Goal: Browse casually: Explore the website without a specific task or goal

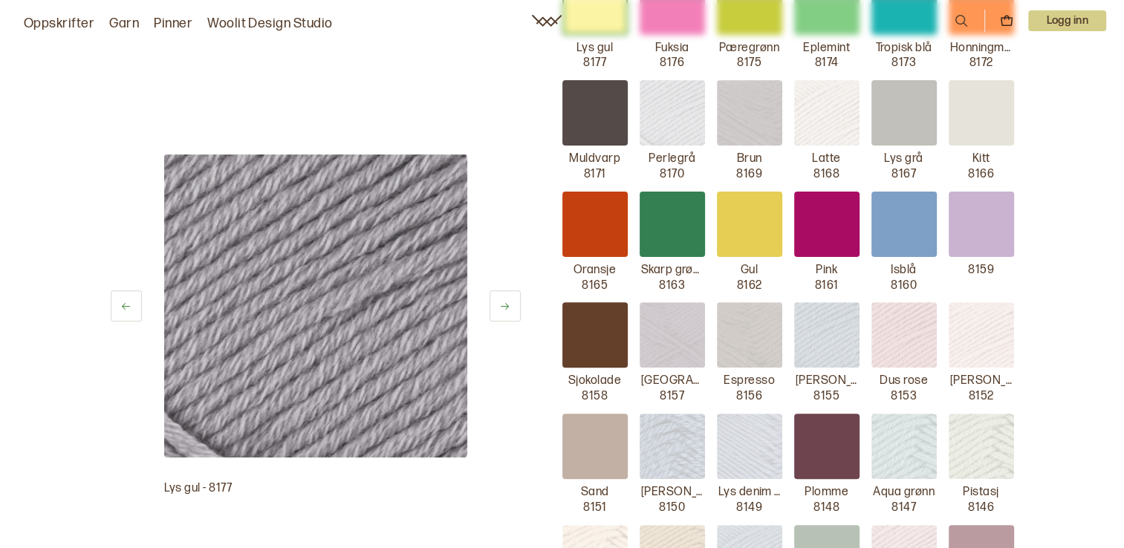
scroll to position [728, 0]
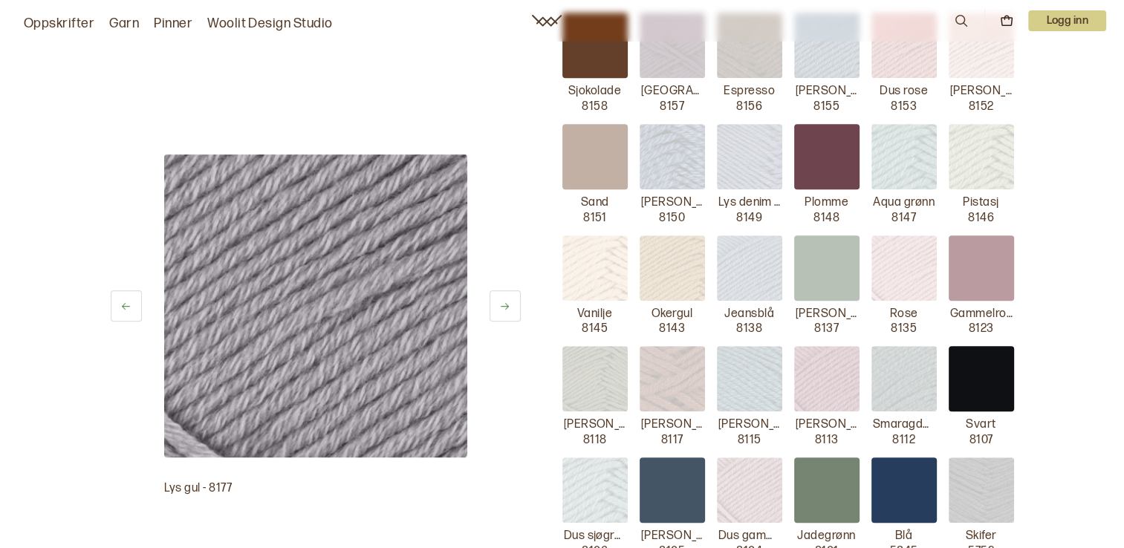
click at [974, 150] on img at bounding box center [980, 156] width 65 height 65
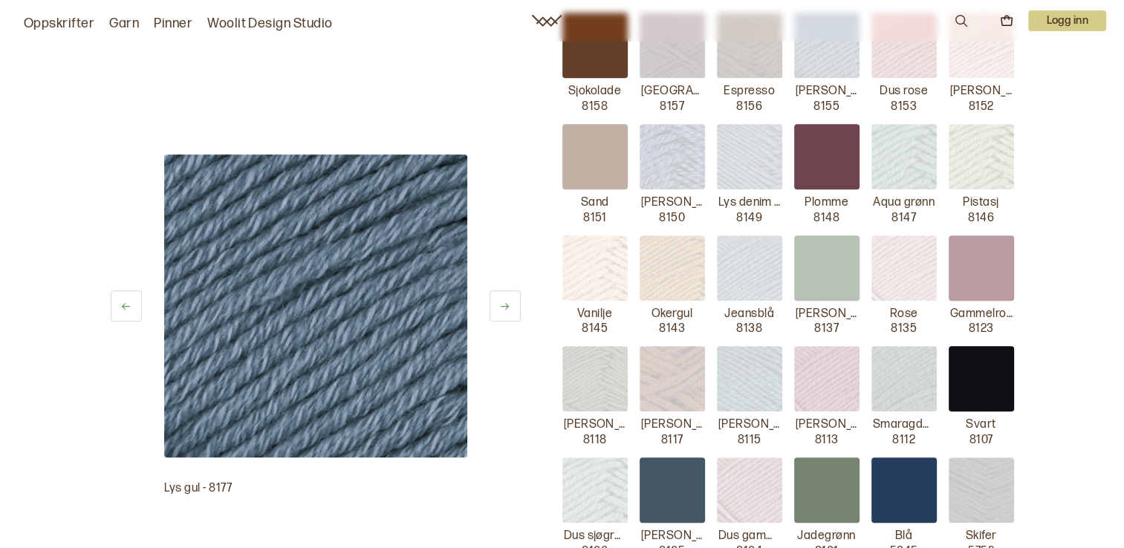
click at [1010, 163] on img at bounding box center [980, 156] width 65 height 65
click at [903, 155] on img at bounding box center [903, 156] width 65 height 65
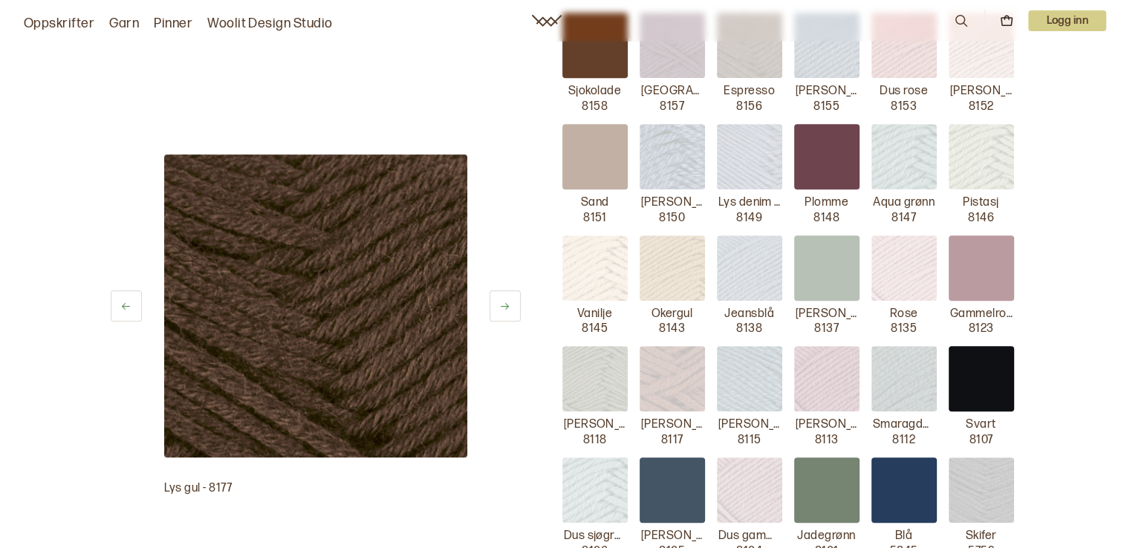
click at [980, 159] on img at bounding box center [980, 156] width 65 height 65
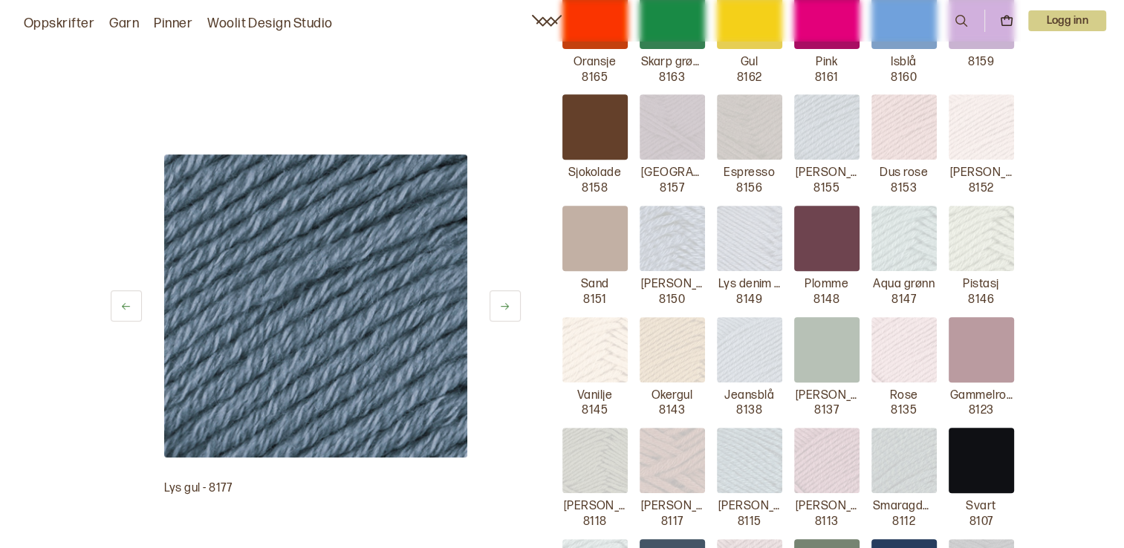
scroll to position [596, 0]
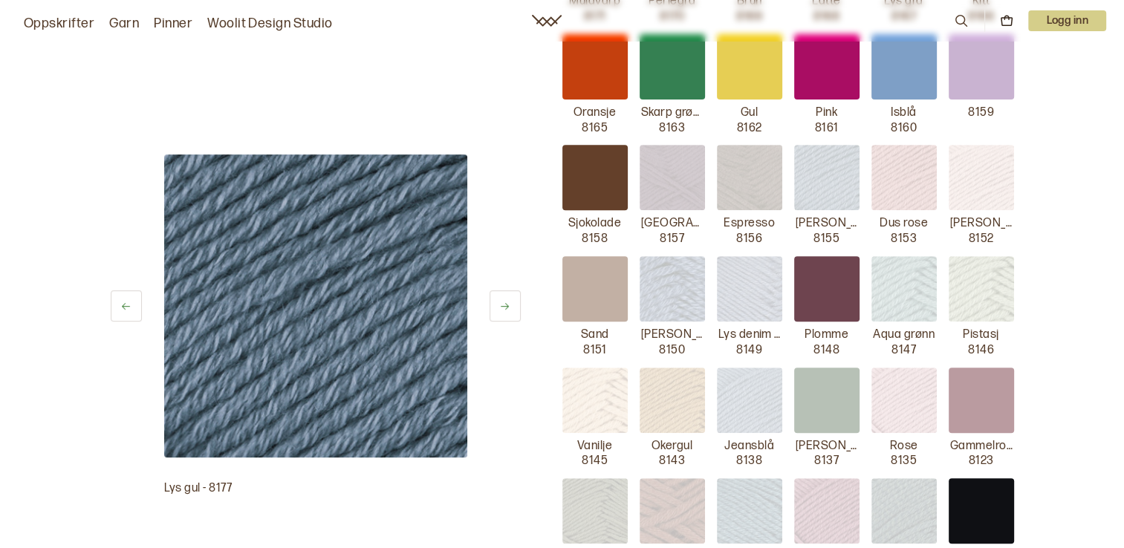
click at [607, 177] on div at bounding box center [594, 177] width 65 height 65
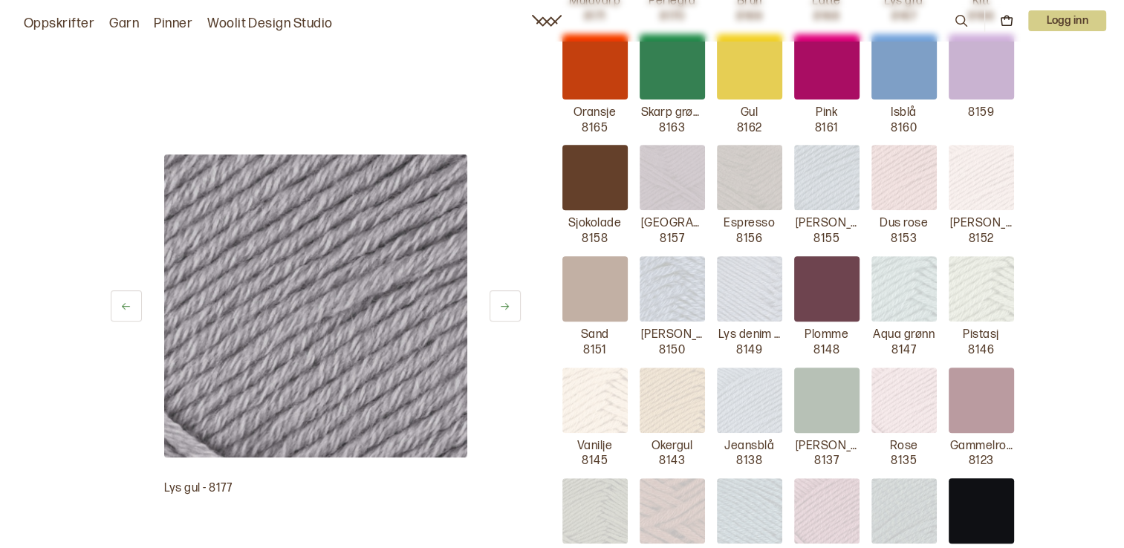
click at [511, 305] on button at bounding box center [504, 305] width 31 height 31
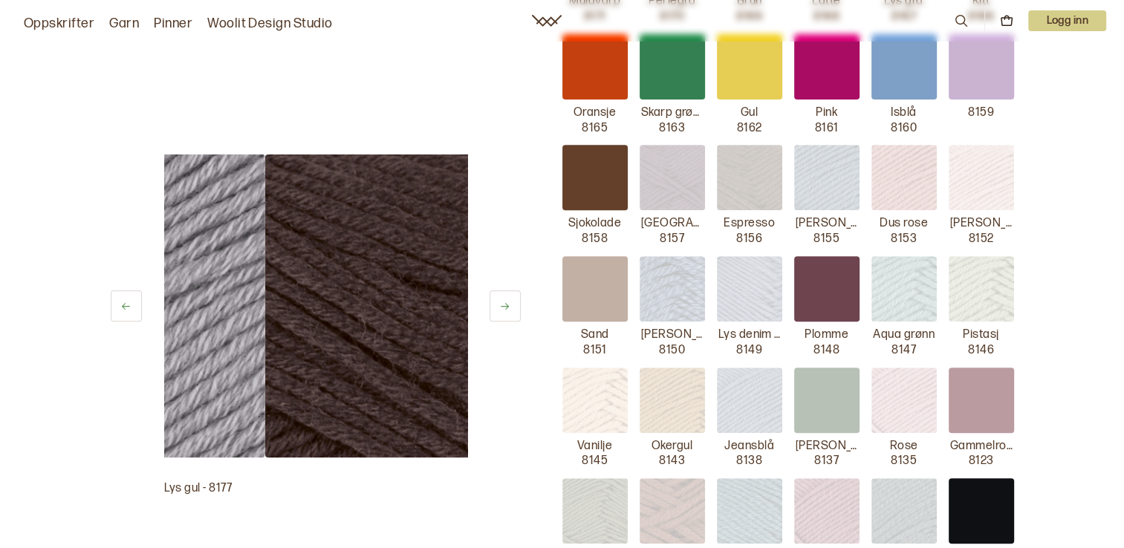
click at [511, 305] on button at bounding box center [504, 305] width 31 height 31
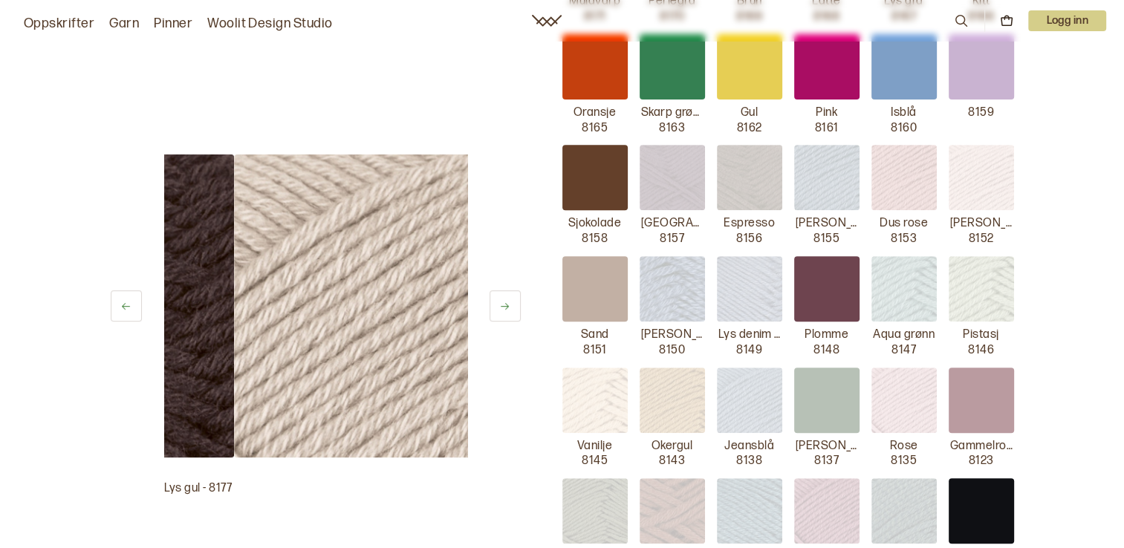
click at [511, 305] on button at bounding box center [504, 305] width 31 height 31
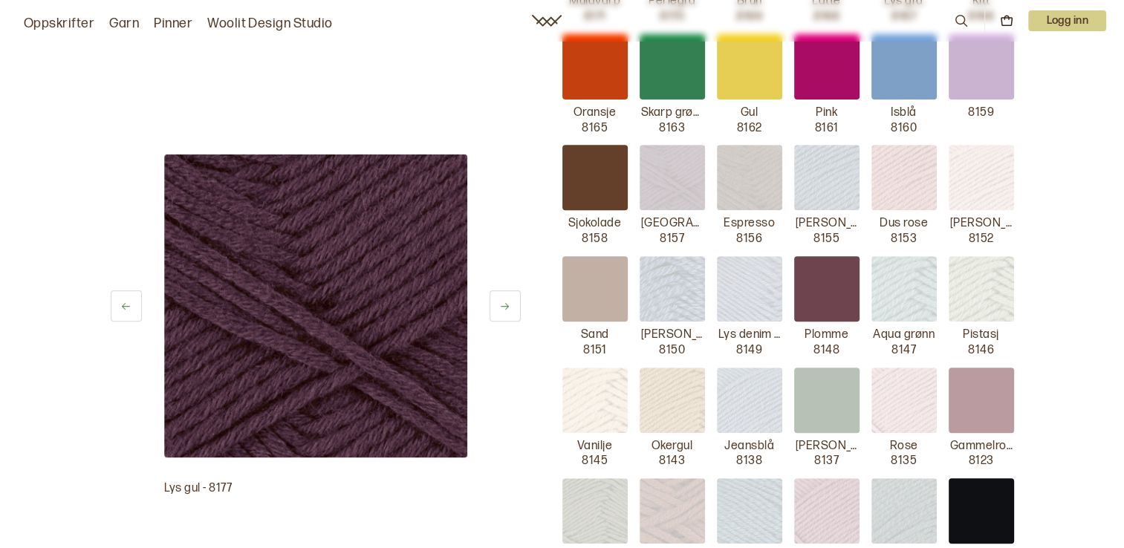
click at [511, 305] on button at bounding box center [504, 305] width 31 height 31
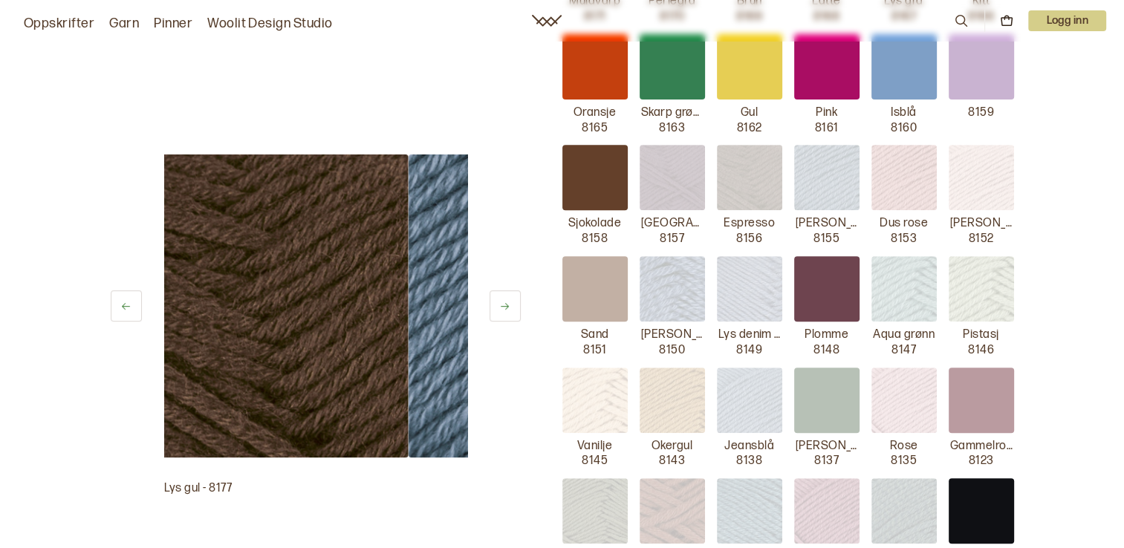
click at [511, 305] on button at bounding box center [504, 305] width 31 height 31
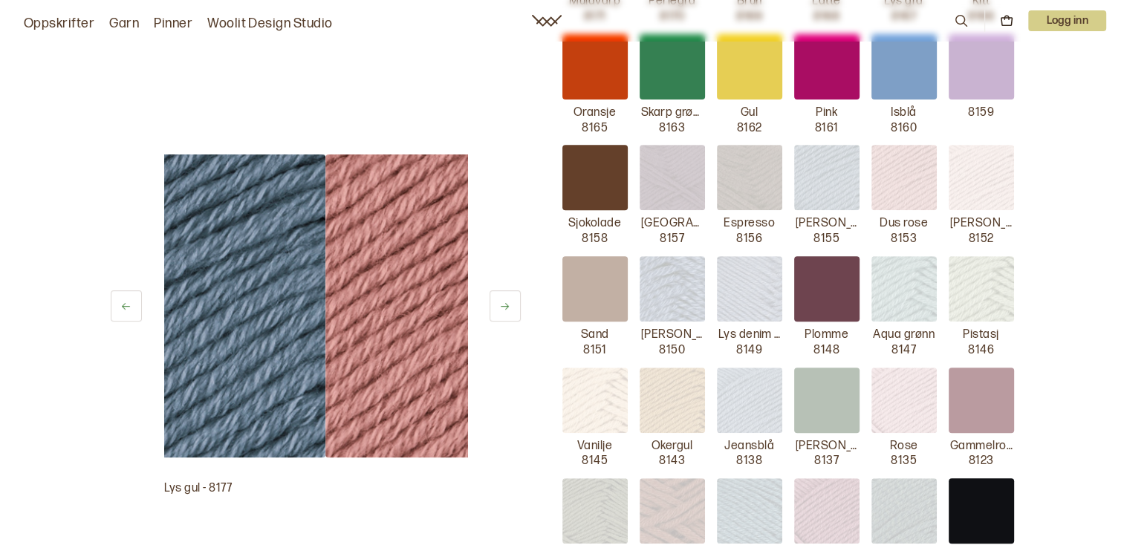
click at [511, 305] on button at bounding box center [504, 305] width 31 height 31
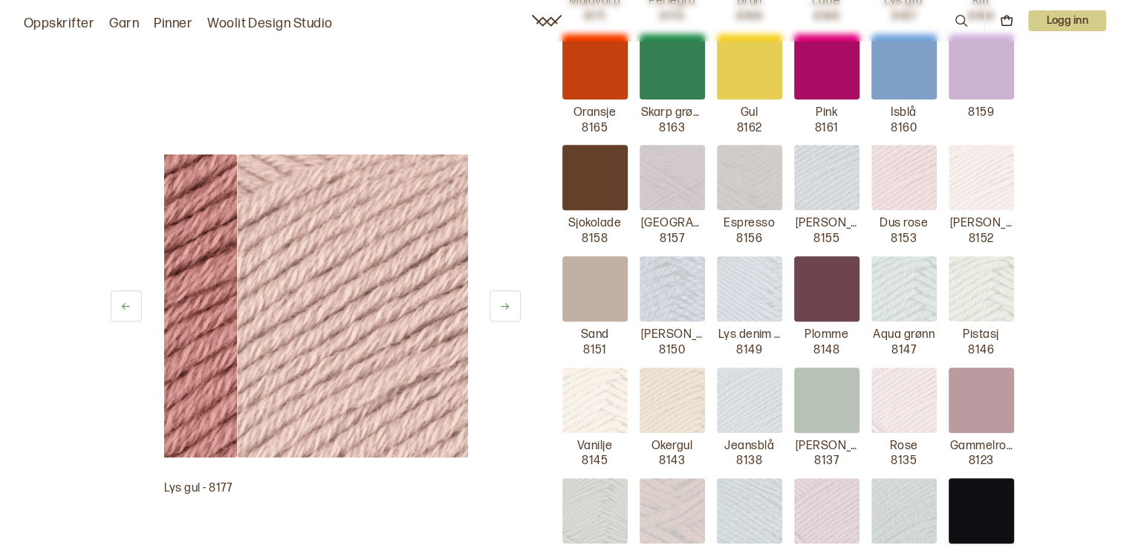
click at [511, 305] on button at bounding box center [504, 305] width 31 height 31
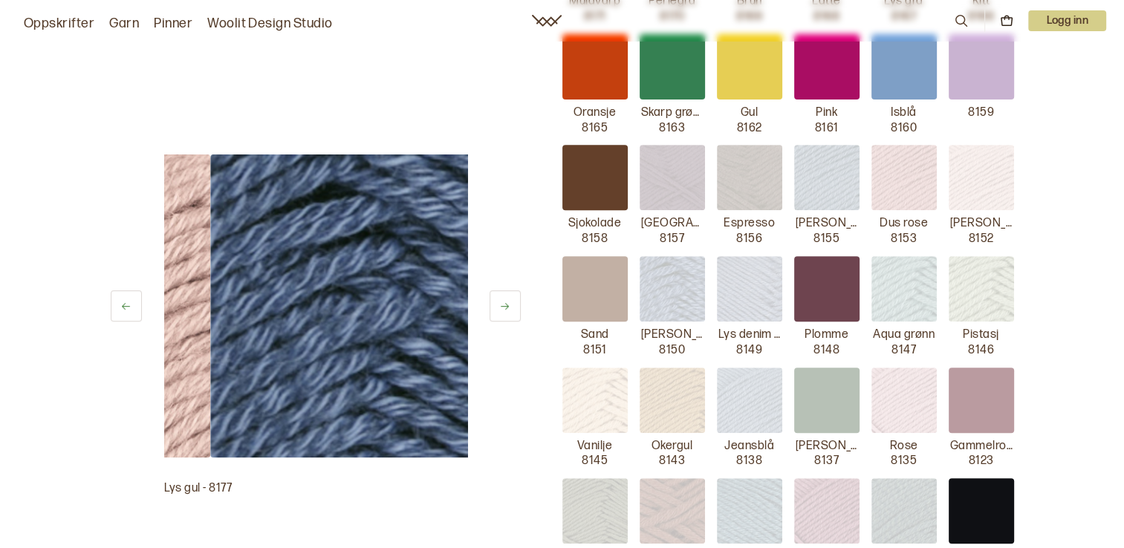
click at [511, 305] on button at bounding box center [504, 305] width 31 height 31
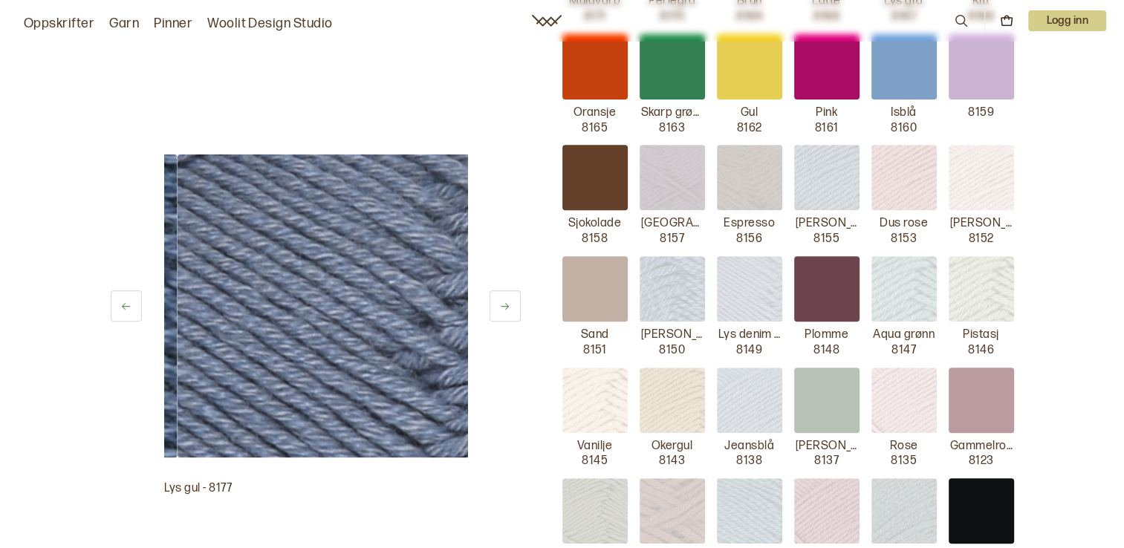
click at [511, 305] on button at bounding box center [504, 305] width 31 height 31
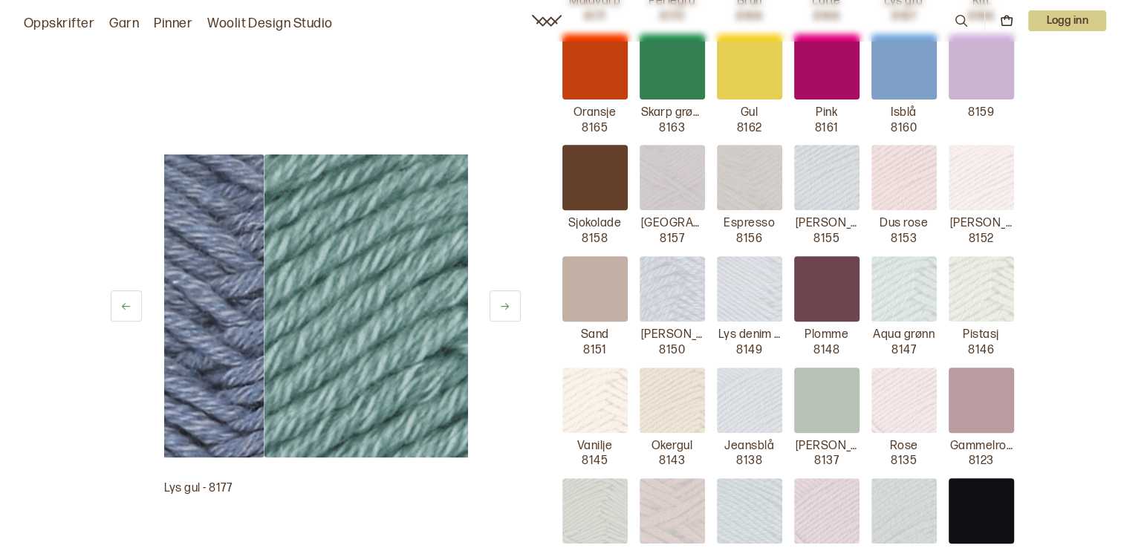
click at [511, 305] on button at bounding box center [504, 305] width 31 height 31
